Goal: Information Seeking & Learning: Learn about a topic

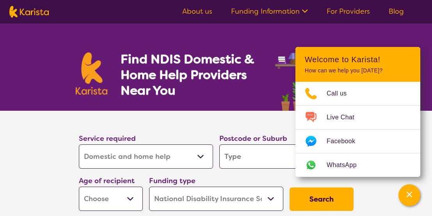
select select "Domestic and home help"
select select "NDIS"
select select "Domestic and home help"
select select "NDIS"
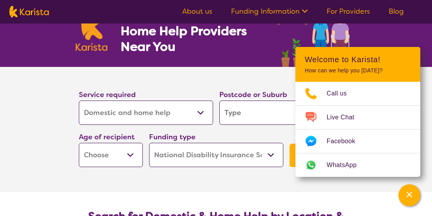
scroll to position [49, 0]
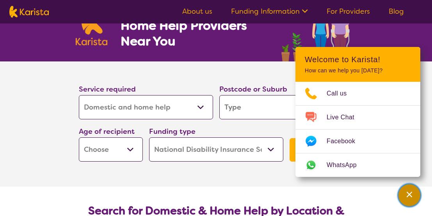
click at [411, 198] on icon "Channel Menu" at bounding box center [410, 194] width 8 height 8
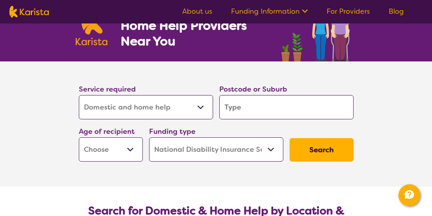
click at [255, 96] on input "search" at bounding box center [286, 107] width 134 height 24
type input "2"
type input "20"
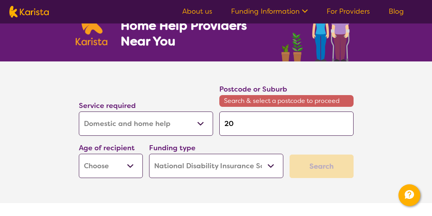
type input "206"
type input "2066"
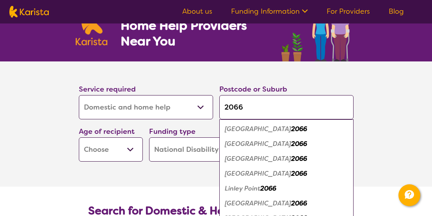
type input "2066"
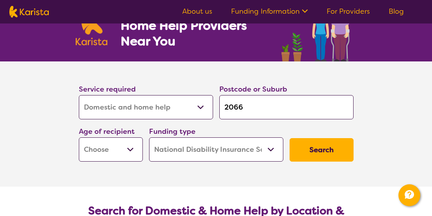
click at [150, 158] on section "Service required Allied Health Assistant Assessment (ADHD or Autism) Behaviour …" at bounding box center [216, 123] width 312 height 125
click at [79, 137] on select "Early Childhood - 0 to 9 Child - 10 to 11 Adolescent - 12 to 17 Adult - 18 to 6…" at bounding box center [111, 149] width 64 height 24
select select "AD"
click option "Adult - 18 to 64" at bounding box center [0, 0] width 0 height 0
select select "AD"
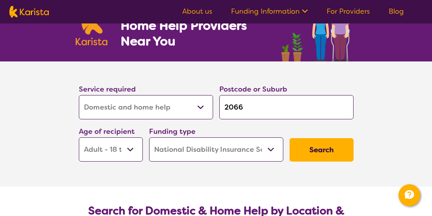
click at [303, 138] on button "Search" at bounding box center [322, 149] width 64 height 23
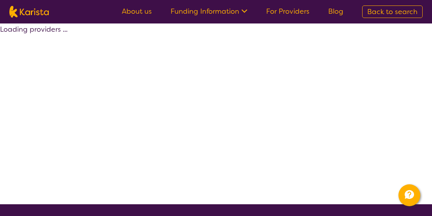
select select "by_score"
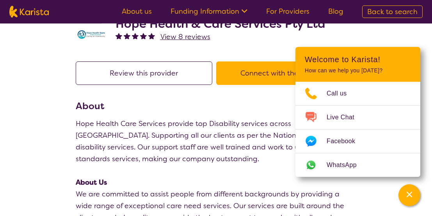
scroll to position [49, 0]
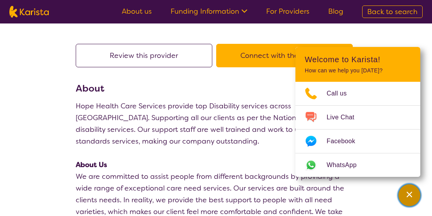
click at [401, 197] on button "Channel Menu" at bounding box center [410, 195] width 22 height 22
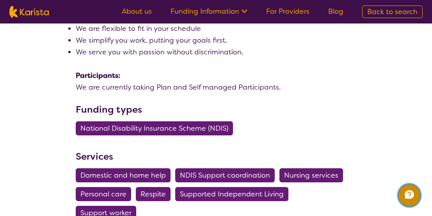
scroll to position [566, 0]
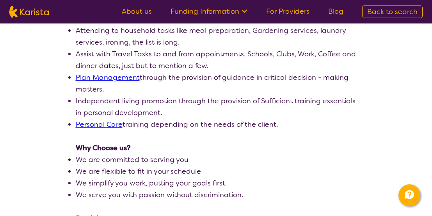
scroll to position [394, 0]
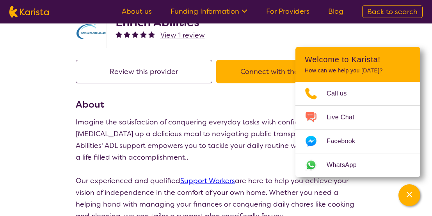
scroll to position [98, 0]
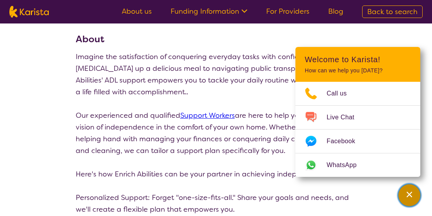
click at [406, 198] on icon "Channel Menu" at bounding box center [410, 194] width 8 height 8
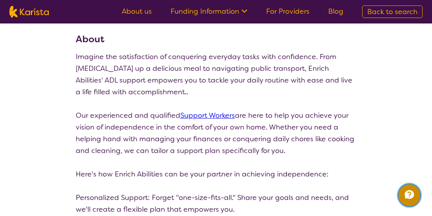
scroll to position [0, 0]
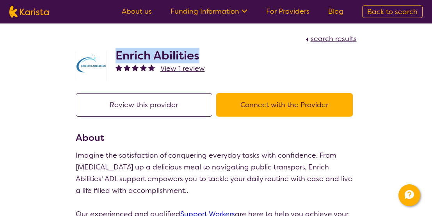
drag, startPoint x: 115, startPoint y: 47, endPoint x: 171, endPoint y: 41, distance: 56.2
click at [171, 45] on div "Enrich Abilities View 1 review" at bounding box center [216, 64] width 281 height 39
copy h2 "Enrich Abilities"
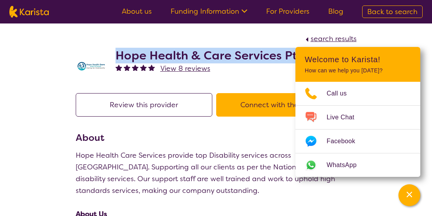
drag, startPoint x: 112, startPoint y: 46, endPoint x: 259, endPoint y: 47, distance: 146.9
click at [259, 47] on div "Hope Health & Care Services Pty Ltd View 8 reviews" at bounding box center [216, 64] width 281 height 39
copy h2 "Hope Health & Care Services Pty Ltd"
